Goal: Find specific page/section: Find specific page/section

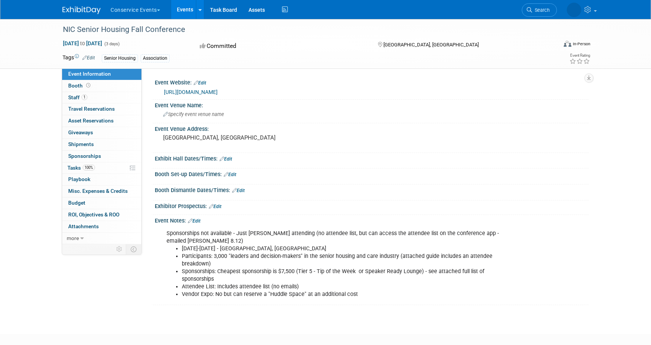
click at [200, 91] on link "https://fallconference.nic.org/" at bounding box center [191, 92] width 54 height 6
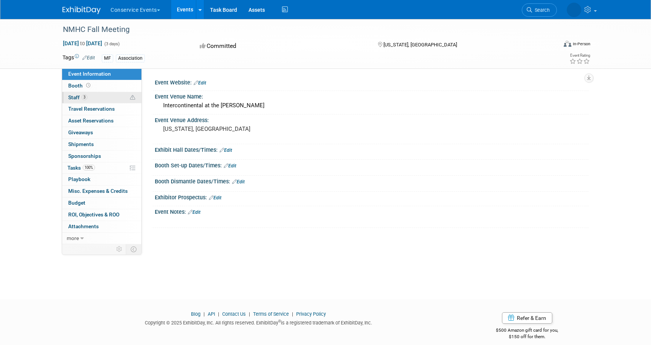
click at [106, 96] on link "3 Staff 3" at bounding box center [101, 97] width 79 height 11
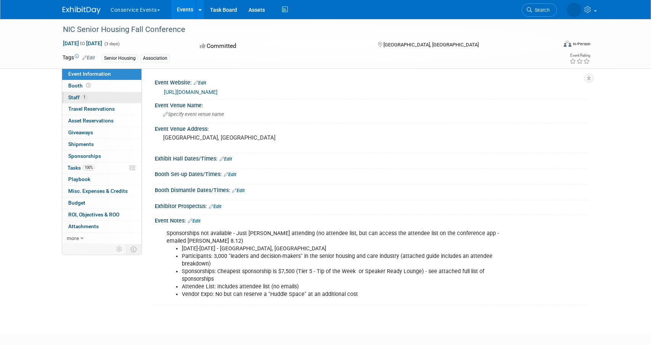
click at [91, 99] on link "1 Staff 1" at bounding box center [101, 97] width 79 height 11
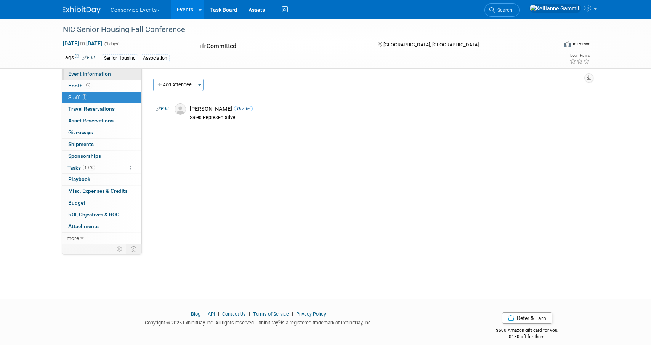
click at [100, 75] on span "Event Information" at bounding box center [89, 74] width 43 height 6
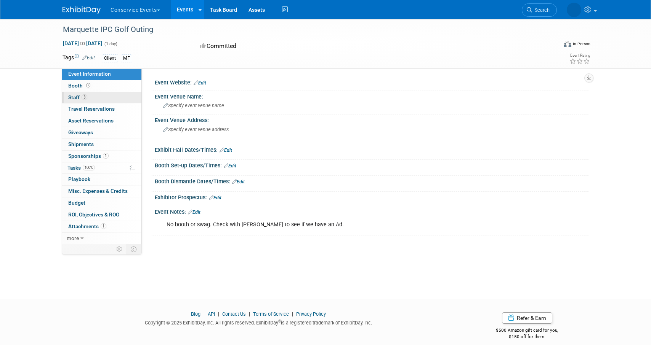
click at [98, 96] on link "3 Staff 3" at bounding box center [101, 97] width 79 height 11
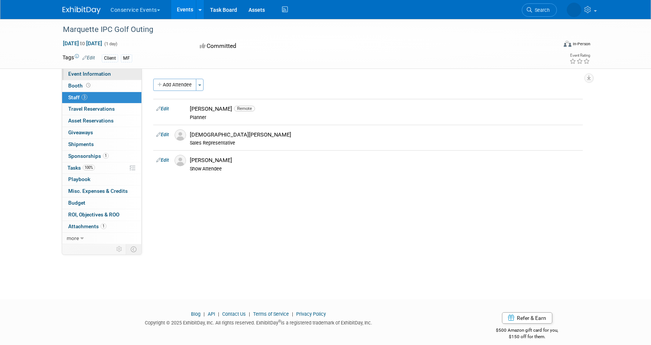
click at [73, 78] on link "Event Information" at bounding box center [101, 74] width 79 height 11
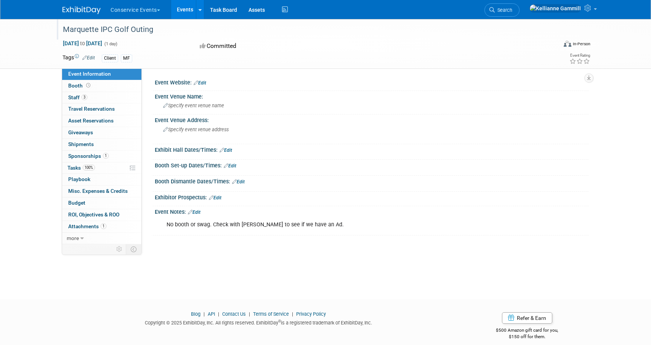
click at [141, 30] on div "Marquette IPC Golf Outing" at bounding box center [302, 30] width 485 height 14
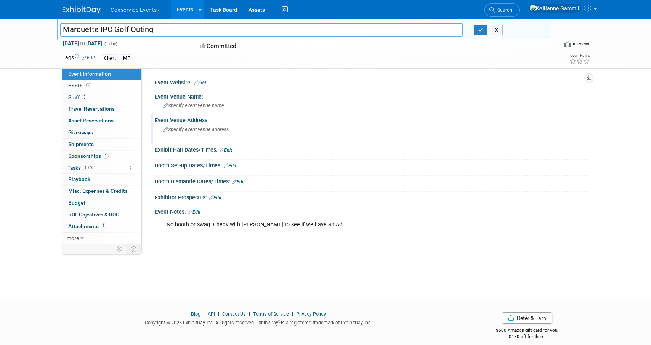
click at [323, 115] on div "Event Venue Address:" at bounding box center [371, 120] width 433 height 10
